Goal: Task Accomplishment & Management: Use online tool/utility

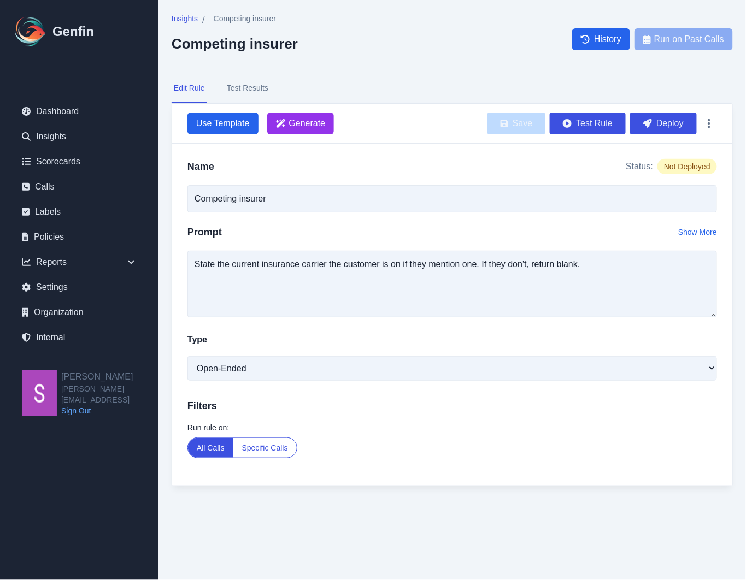
click at [380, 167] on div "Name Status: Not Deployed" at bounding box center [451, 166] width 529 height 15
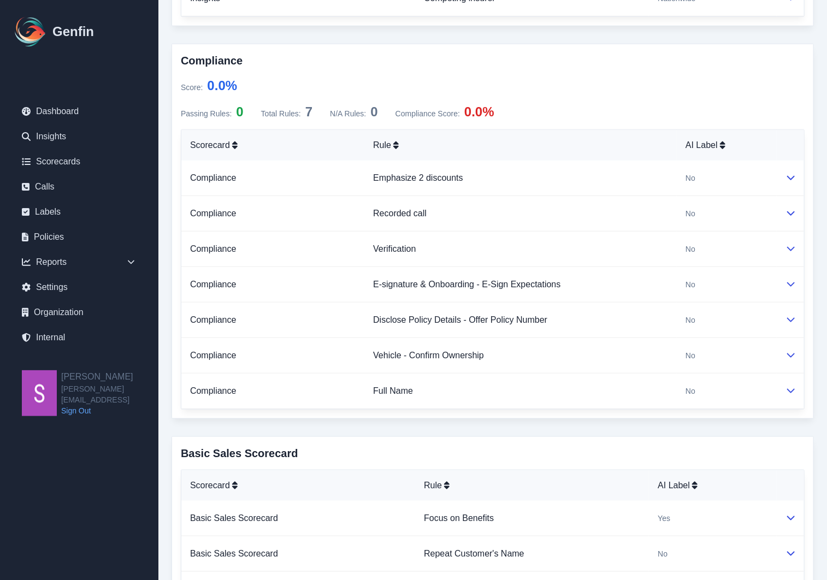
scroll to position [517, 0]
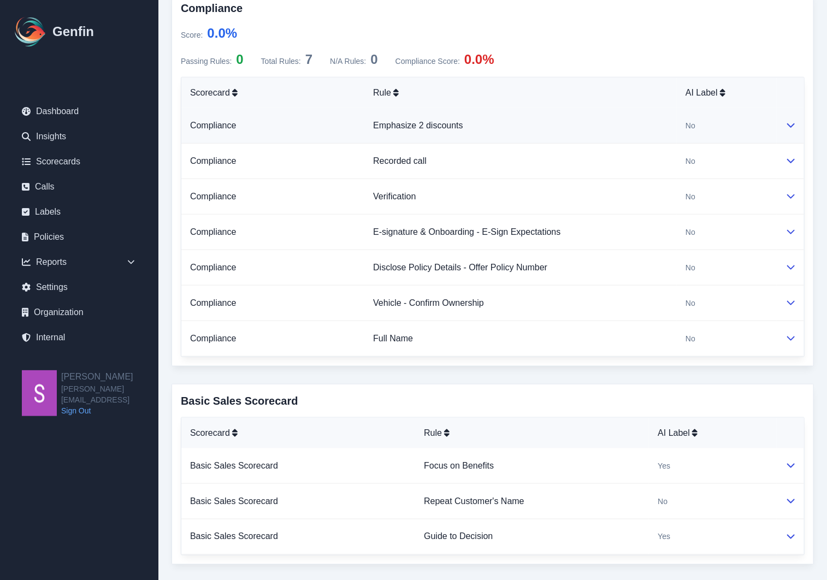
click at [788, 126] on icon at bounding box center [791, 125] width 9 height 9
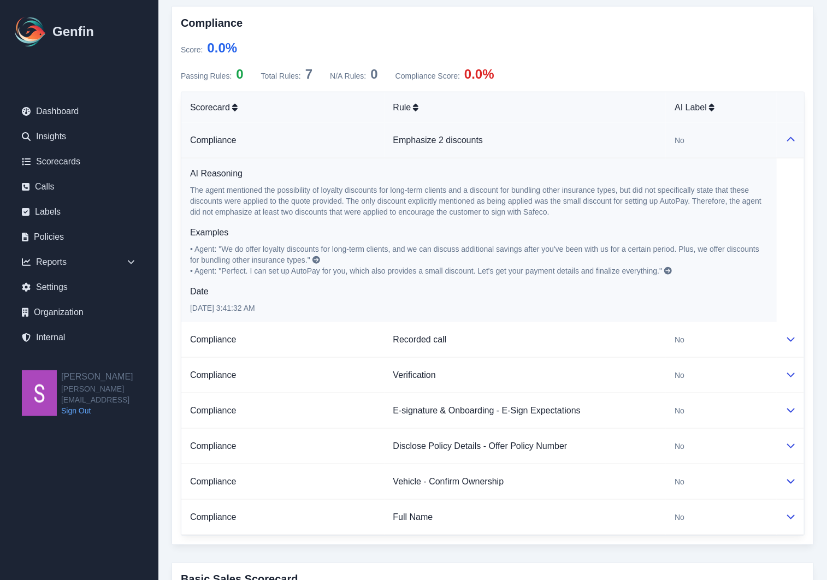
scroll to position [503, 0]
click at [404, 138] on link "Emphasize 2 discounts" at bounding box center [438, 139] width 90 height 9
click at [435, 142] on link "Emphasize 2 discounts" at bounding box center [438, 139] width 90 height 9
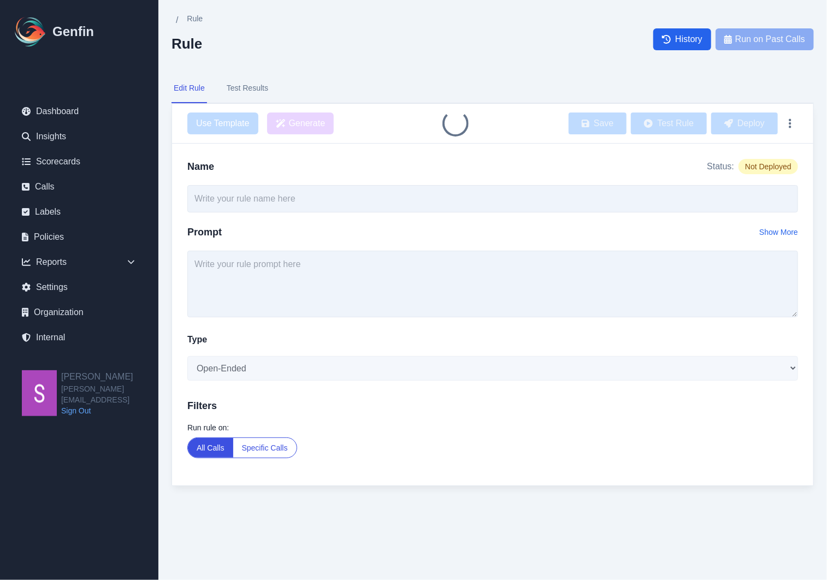
type input "Emphasize 2 discounts"
select select "Yes/No"
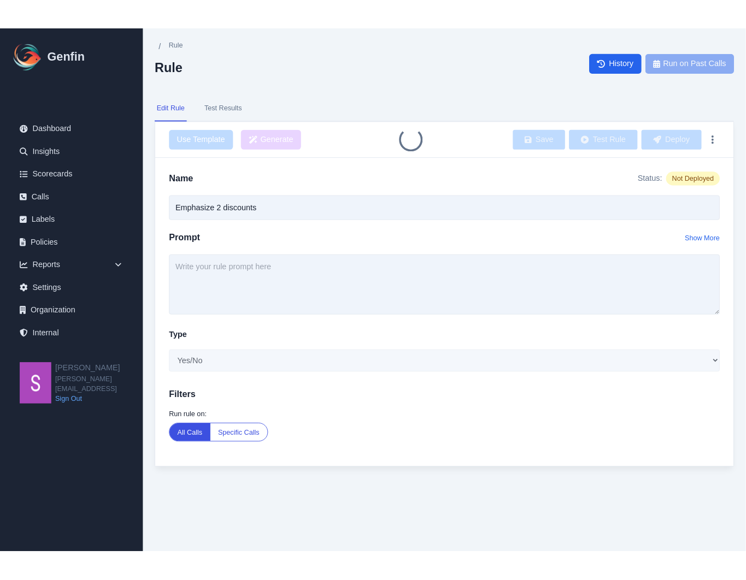
scroll to position [4, 0]
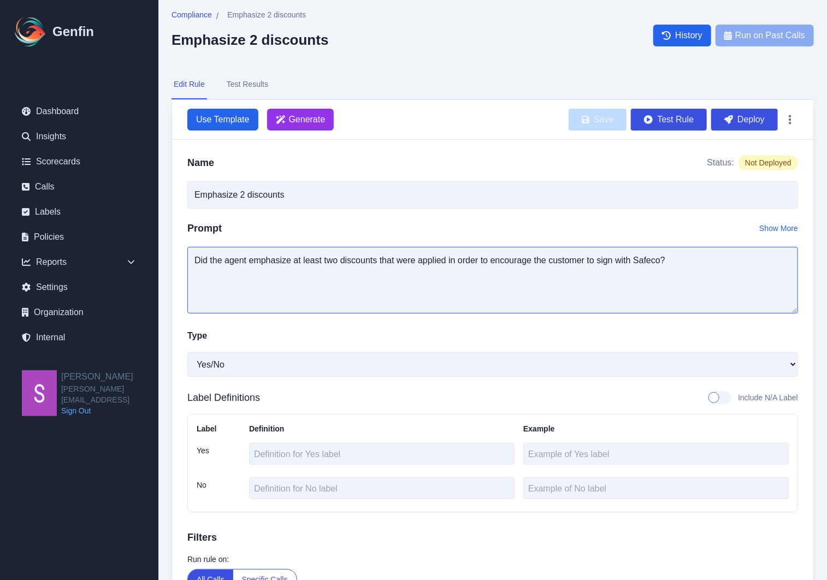
drag, startPoint x: 239, startPoint y: 260, endPoint x: 644, endPoint y: 260, distance: 404.3
click at [644, 260] on textarea "Did the agent emphasize at least two discounts that were applied in order to en…" at bounding box center [492, 280] width 611 height 67
click at [449, 266] on textarea "Did the agent emphasize at least two discounts that were applied in order to en…" at bounding box center [492, 280] width 611 height 67
drag, startPoint x: 322, startPoint y: 260, endPoint x: 680, endPoint y: 267, distance: 357.9
click at [680, 267] on textarea "Did the agent emphasize at least two discounts that were applied in order to en…" at bounding box center [492, 280] width 611 height 67
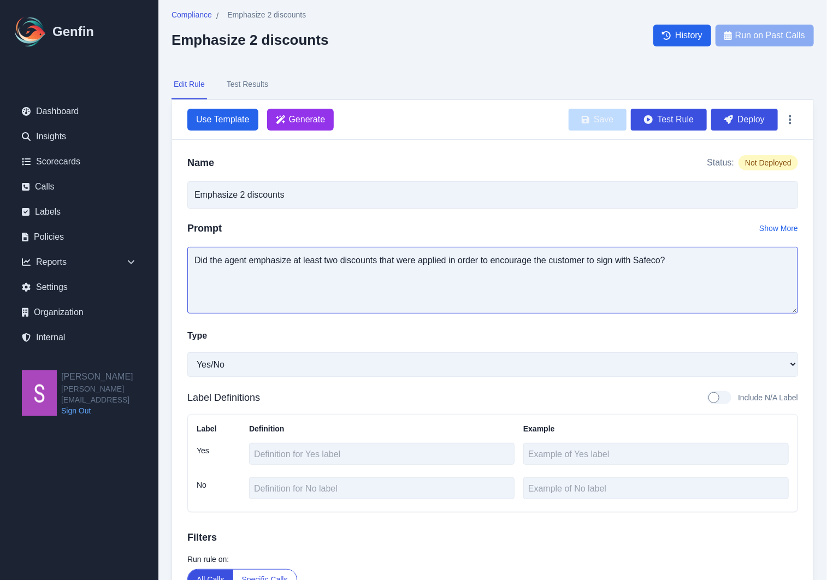
click at [350, 262] on textarea "Did the agent emphasize at least two discounts that were applied in order to en…" at bounding box center [492, 280] width 611 height 67
click at [320, 263] on textarea "Did the agent emphasize at least two discounts that were applied in order to en…" at bounding box center [492, 280] width 611 height 67
type textarea "Did the agent emphasize at least two discounts that were applied in order to en…"
